Goal: Task Accomplishment & Management: Manage account settings

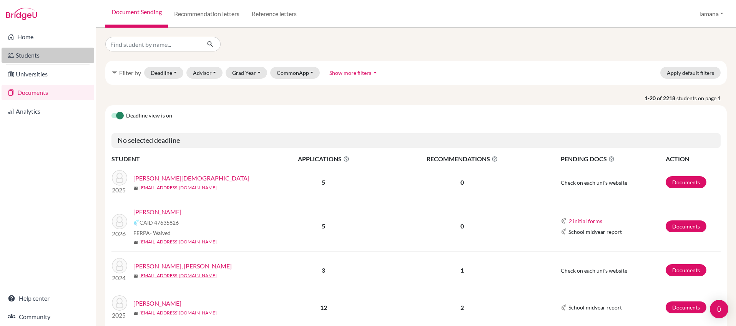
click at [49, 55] on link "Students" at bounding box center [48, 55] width 93 height 15
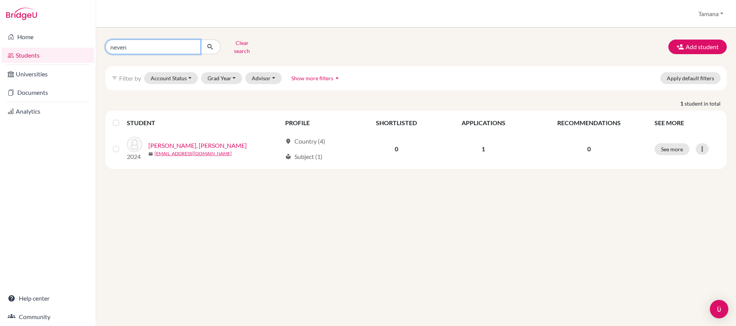
click at [136, 44] on input "neven" at bounding box center [152, 47] width 95 height 15
type input "taein"
click button "submit" at bounding box center [210, 47] width 20 height 15
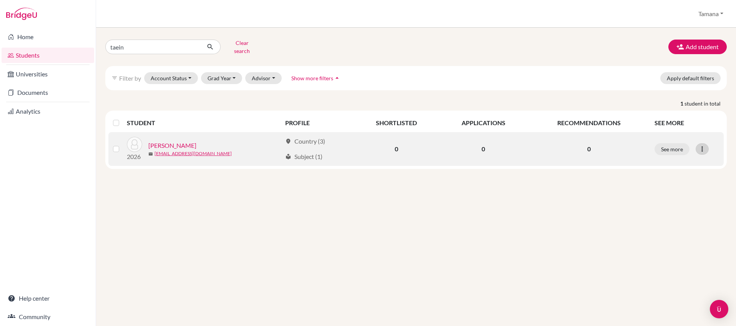
click at [705, 145] on icon at bounding box center [703, 149] width 8 height 8
click at [681, 184] on button "Reset Password" at bounding box center [669, 190] width 61 height 12
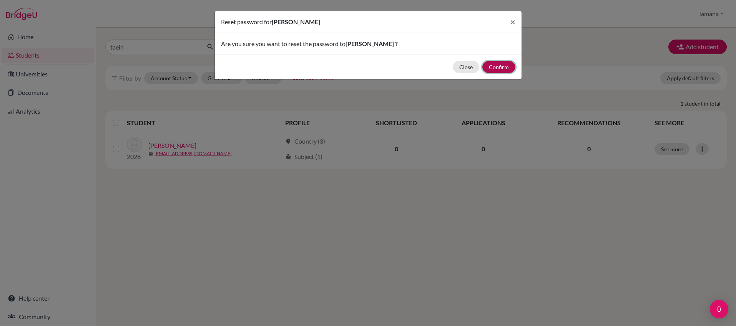
click at [497, 69] on button "Confirm" at bounding box center [499, 67] width 33 height 12
